Goal: Find specific page/section: Find specific page/section

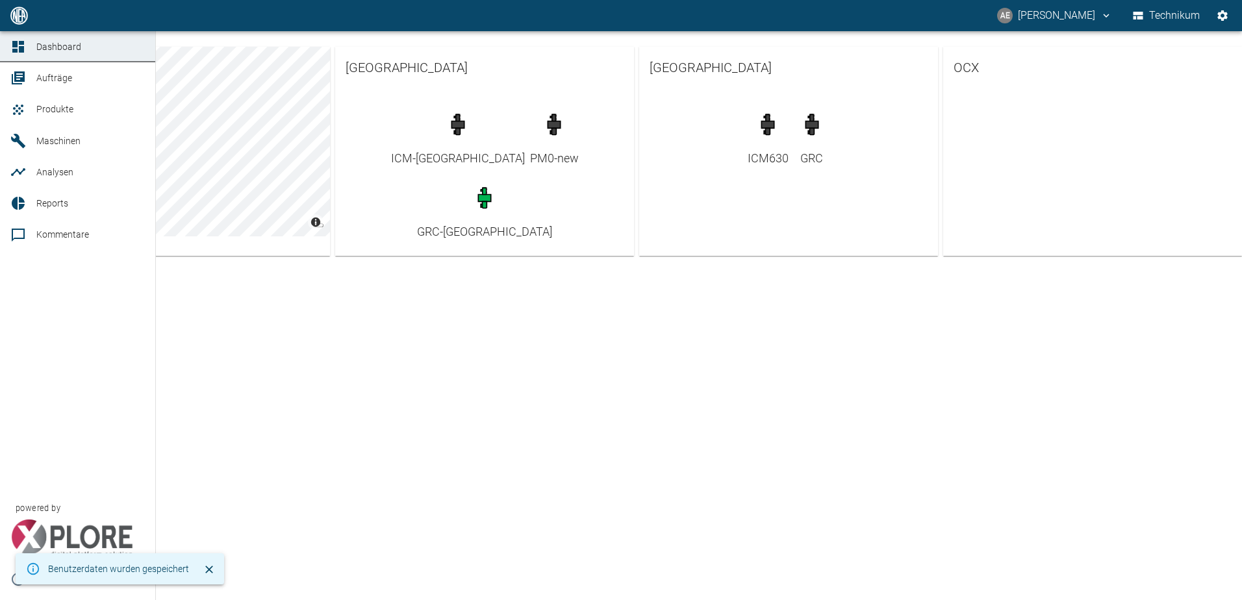
click at [88, 143] on span "Maschinen" at bounding box center [80, 141] width 88 height 16
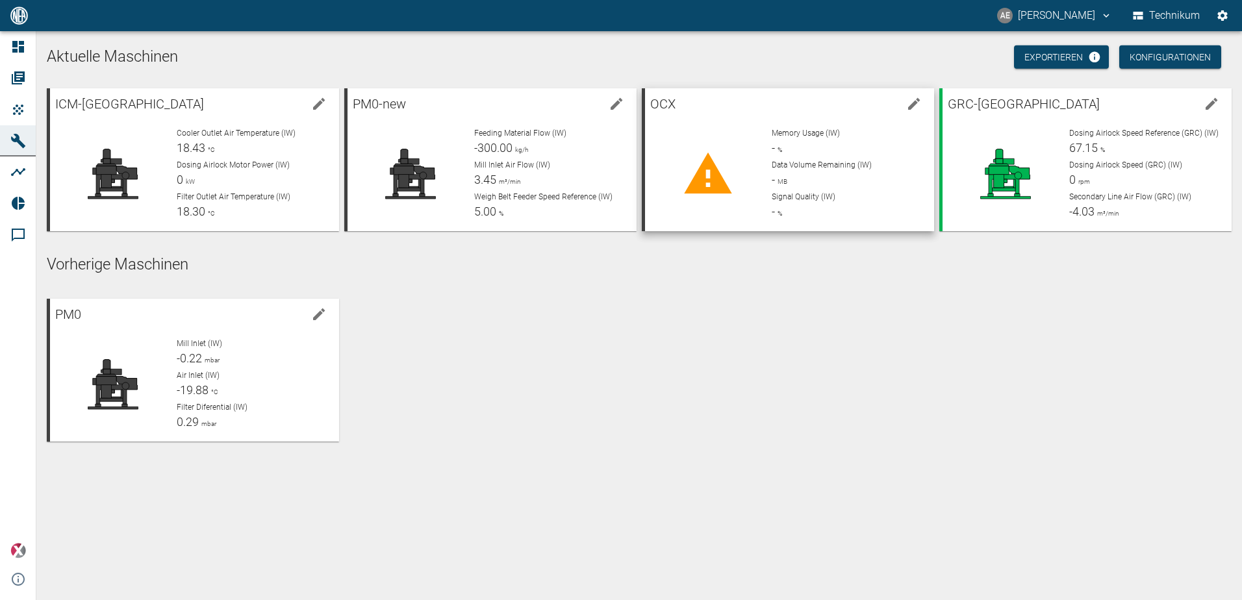
click at [763, 161] on div "Memory Usage (IW) - % Data Volume Remaining (IW) - MB Signal Quality (IW) - %" at bounding box center [842, 169] width 162 height 104
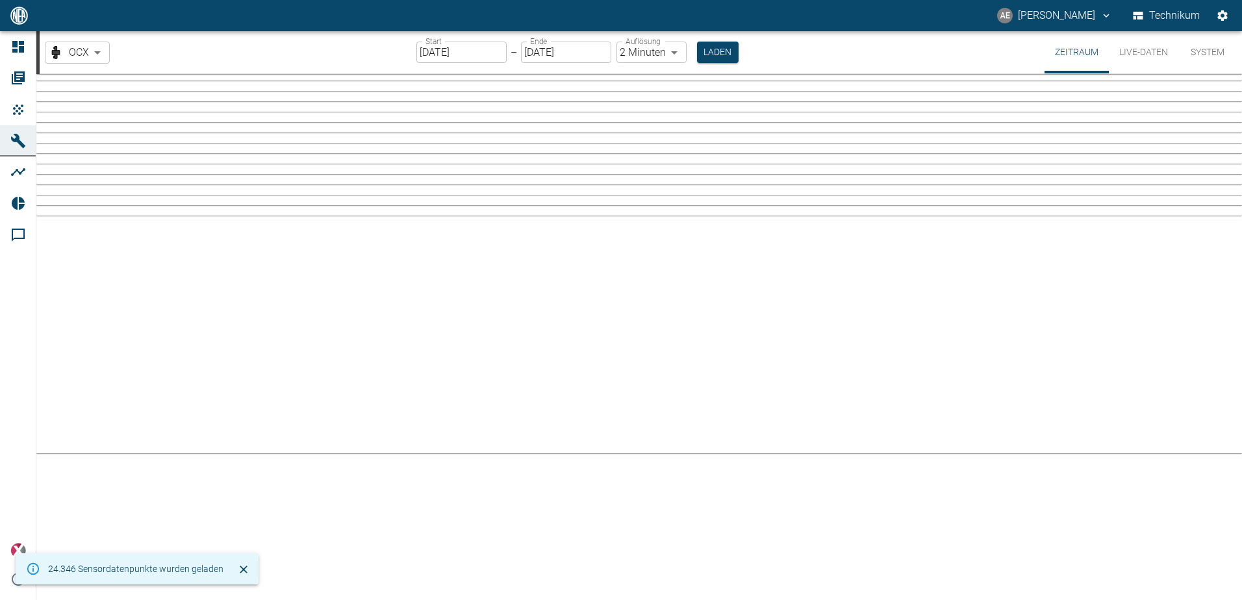
type input "2min"
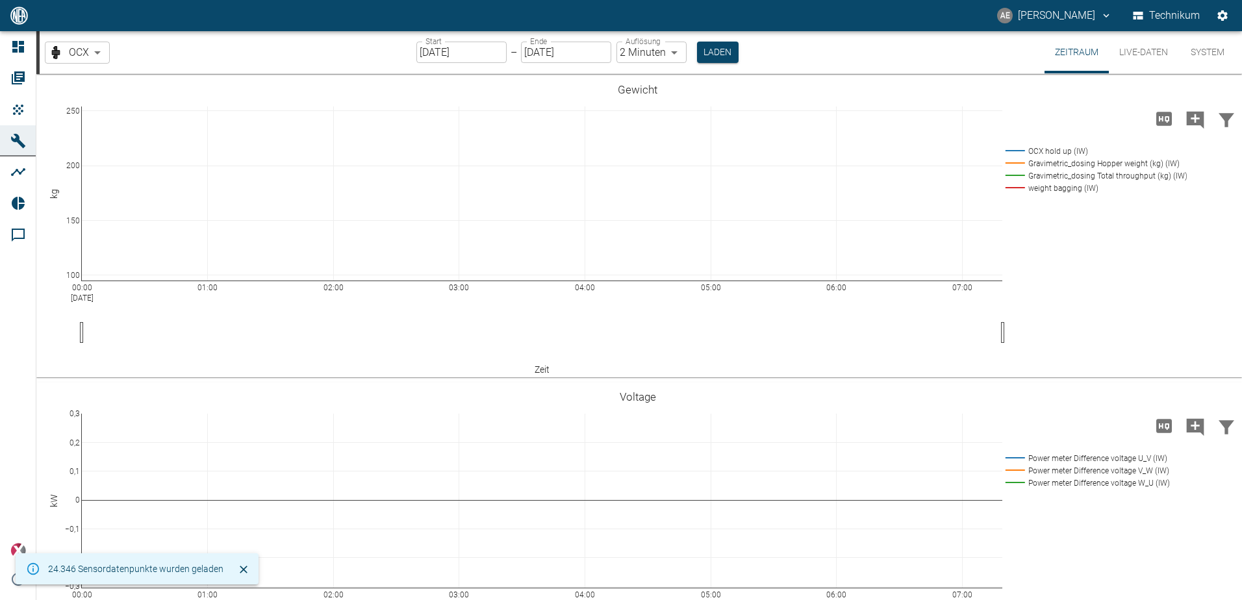
click at [1133, 51] on button "Live-Daten" at bounding box center [1144, 52] width 70 height 42
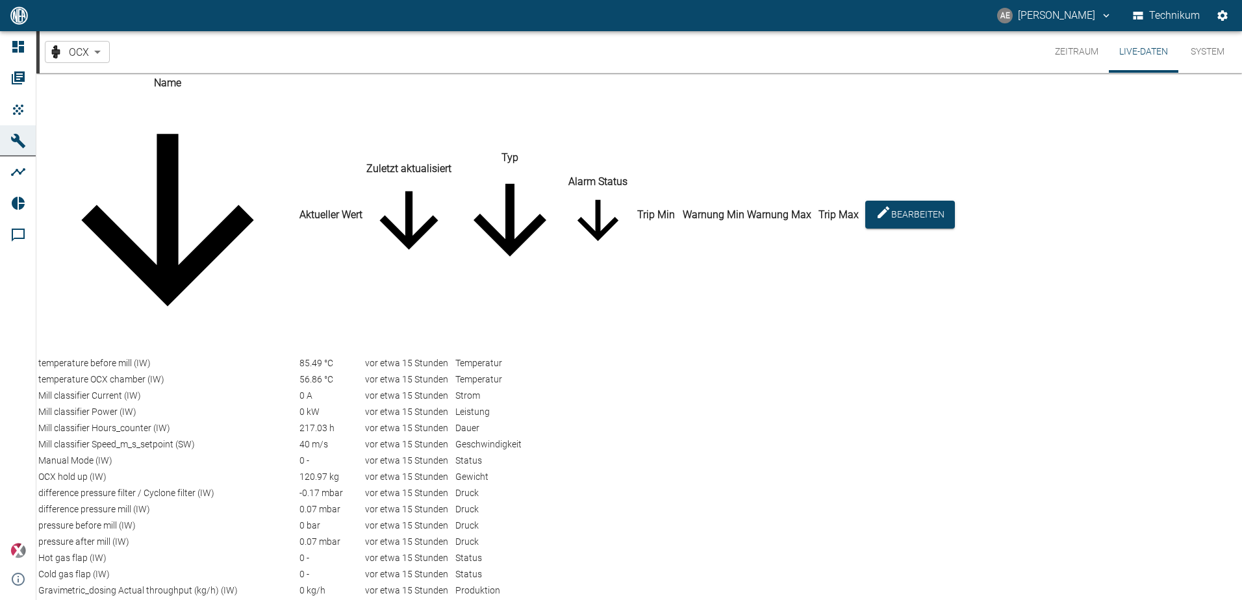
scroll to position [845, 0]
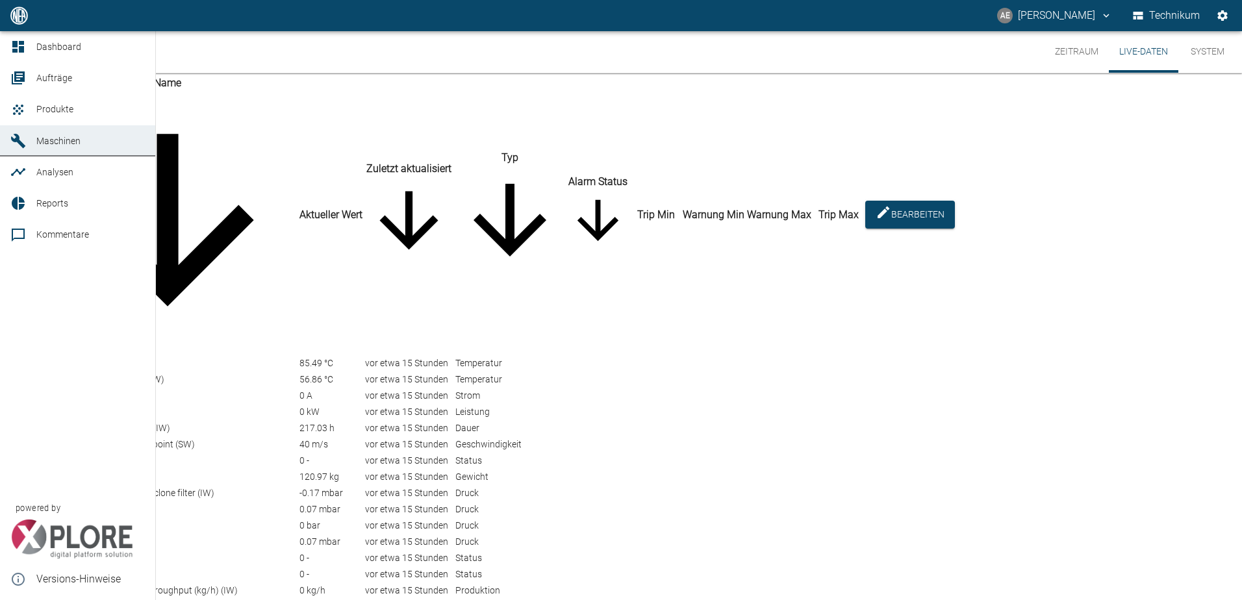
click at [66, 179] on span "Analysen" at bounding box center [80, 172] width 88 height 16
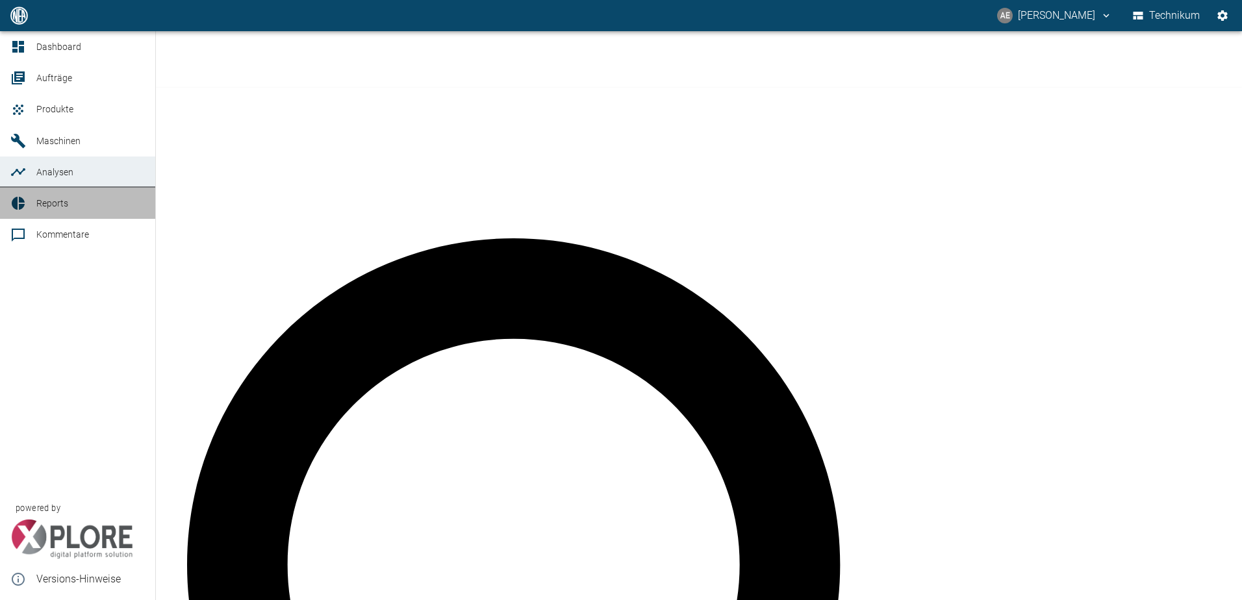
click at [30, 208] on link "Reports" at bounding box center [77, 203] width 155 height 31
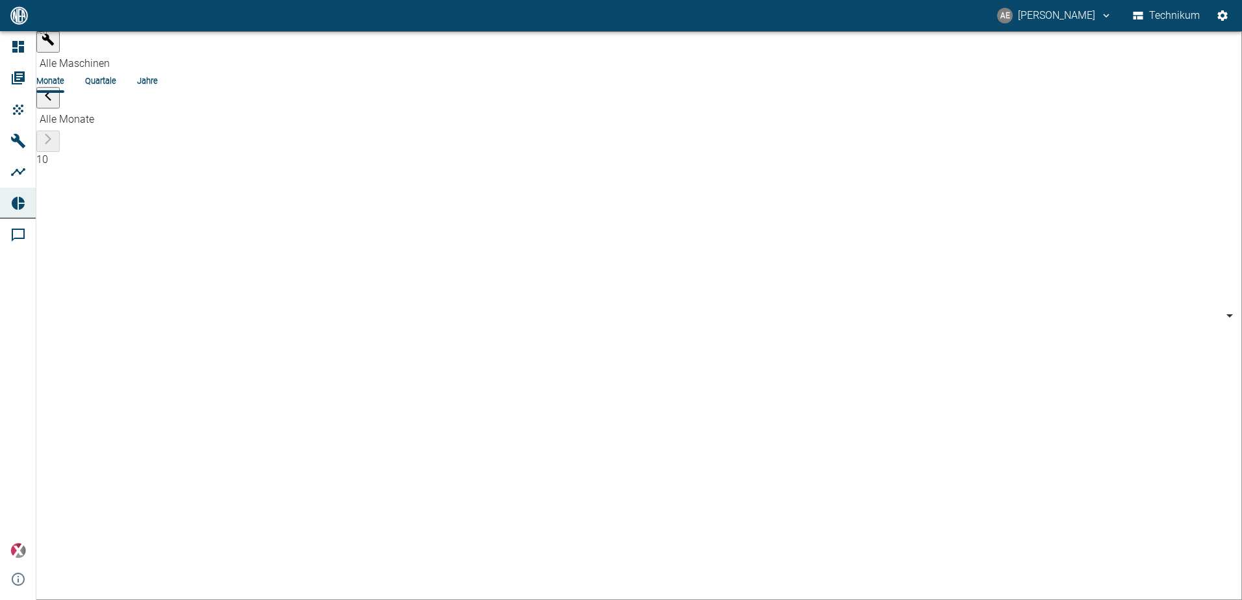
click at [116, 75] on li "Quartale" at bounding box center [100, 81] width 31 height 12
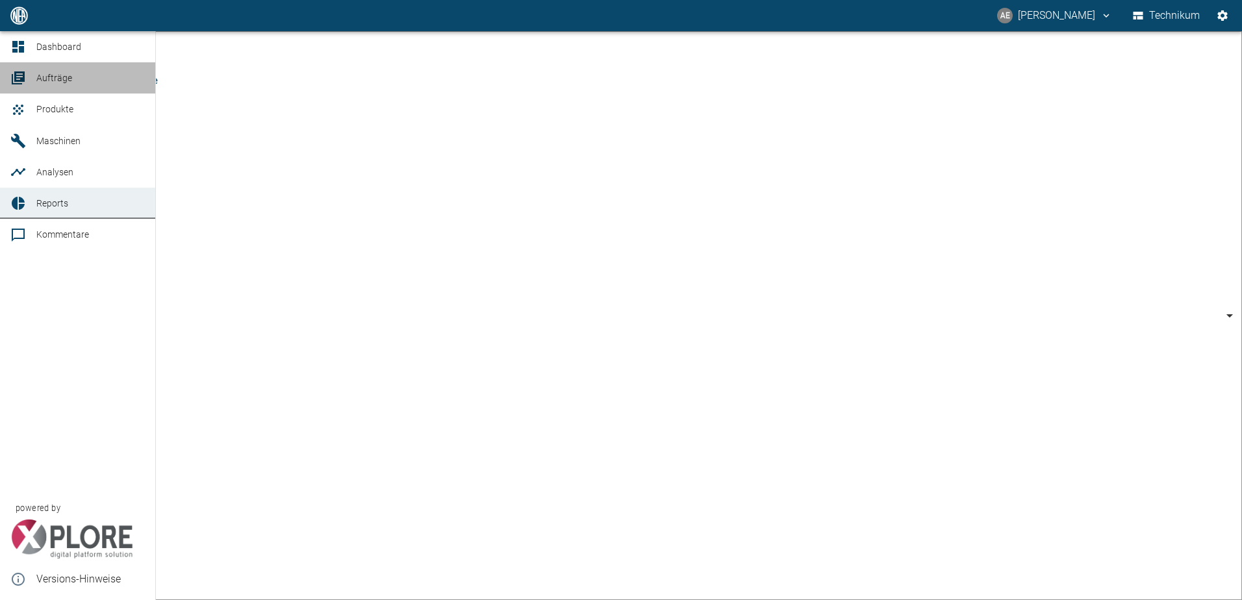
click at [67, 73] on span "Aufträge" at bounding box center [54, 78] width 36 height 10
